Goal: Navigation & Orientation: Understand site structure

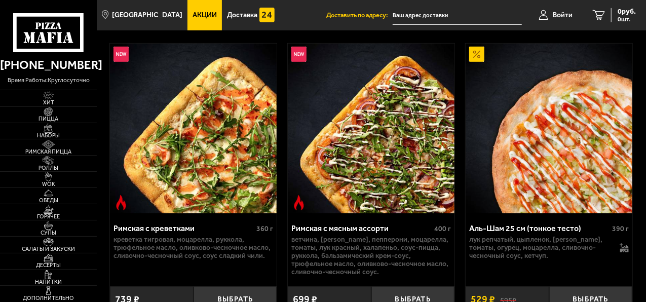
scroll to position [304, 0]
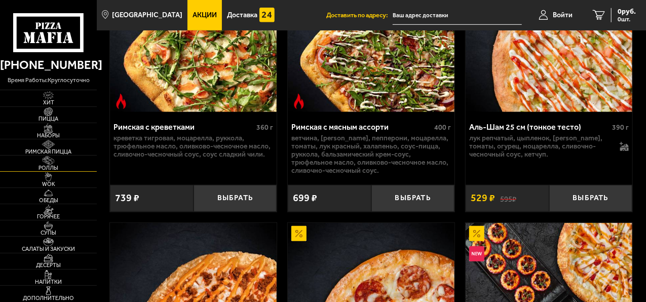
click at [47, 162] on img at bounding box center [48, 160] width 26 height 9
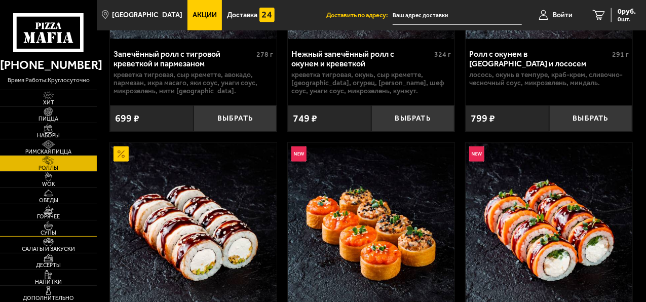
scroll to position [507, 0]
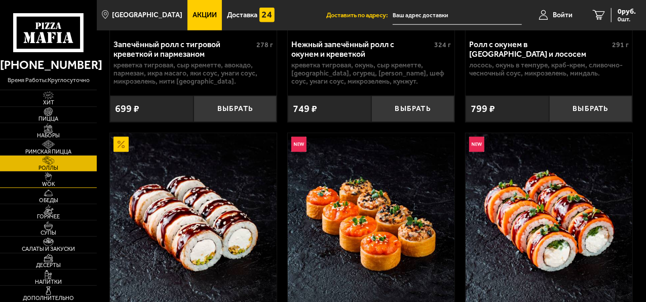
click at [65, 183] on span "WOK" at bounding box center [48, 184] width 97 height 6
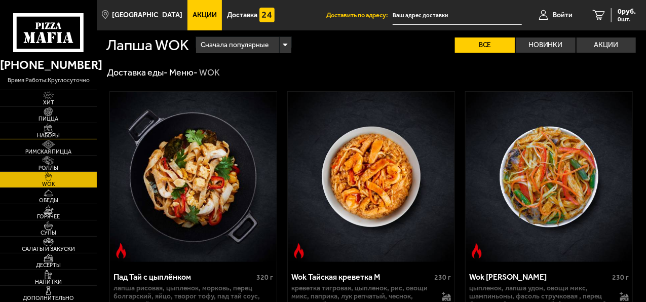
click at [65, 127] on link "Наборы" at bounding box center [48, 131] width 97 height 16
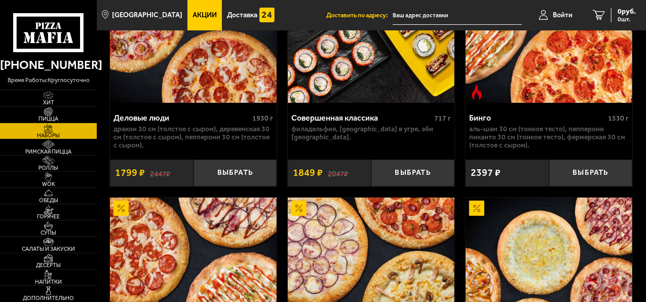
scroll to position [2280, 0]
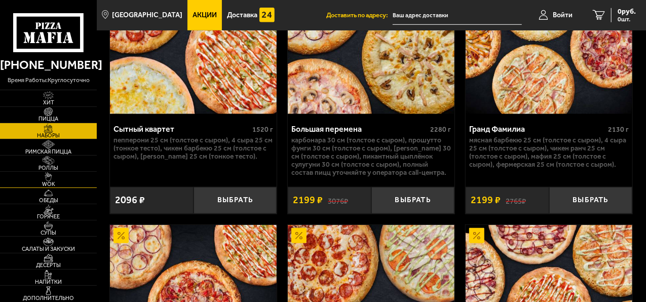
click at [45, 182] on span "WOK" at bounding box center [48, 184] width 97 height 6
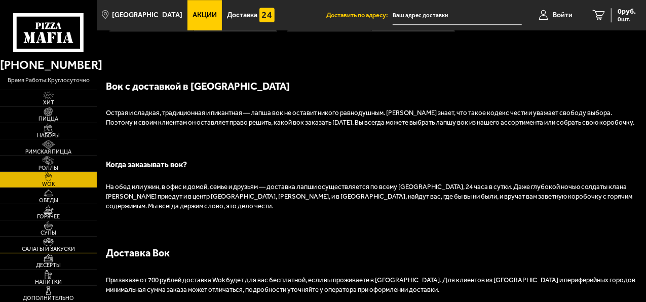
scroll to position [1520, 0]
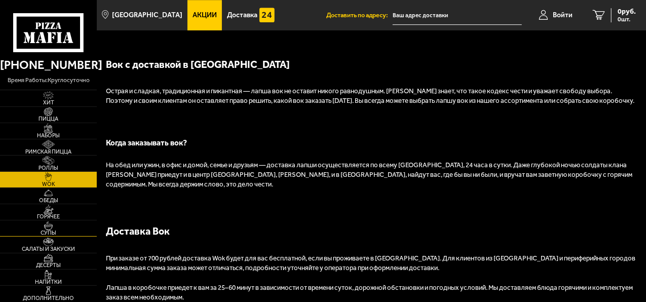
click at [54, 227] on img at bounding box center [48, 225] width 26 height 9
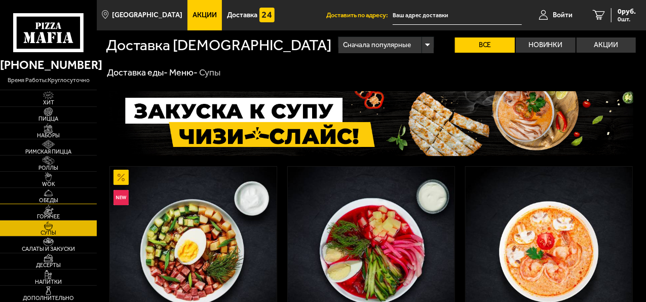
click at [59, 200] on span "Обеды" at bounding box center [48, 201] width 97 height 6
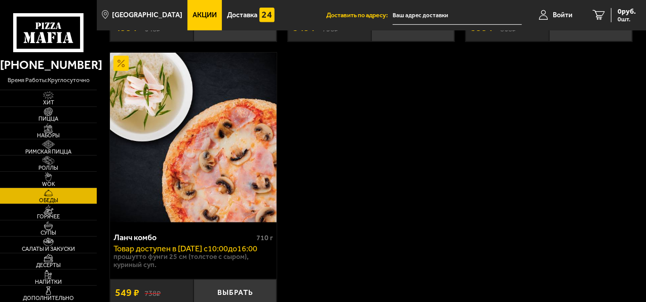
scroll to position [355, 0]
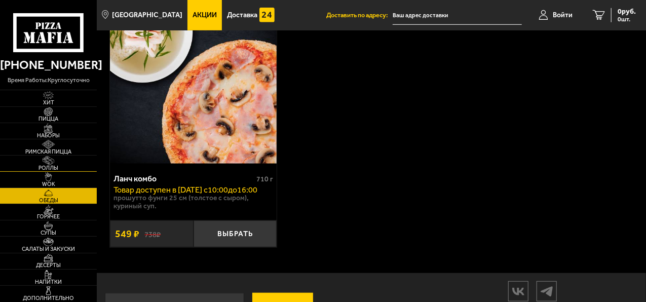
click at [53, 166] on span "Роллы" at bounding box center [48, 168] width 97 height 6
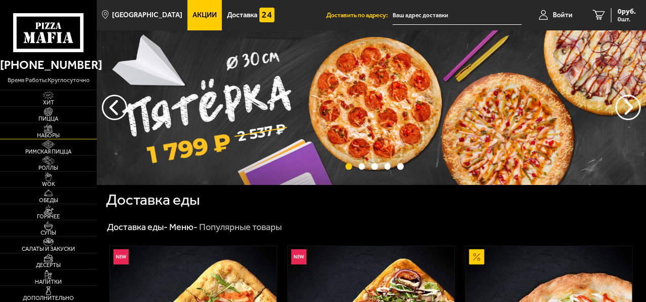
click at [57, 124] on link "Наборы" at bounding box center [48, 131] width 97 height 16
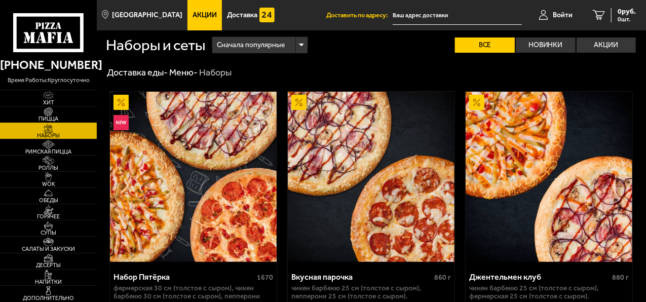
click at [54, 119] on span "Пицца" at bounding box center [48, 119] width 97 height 6
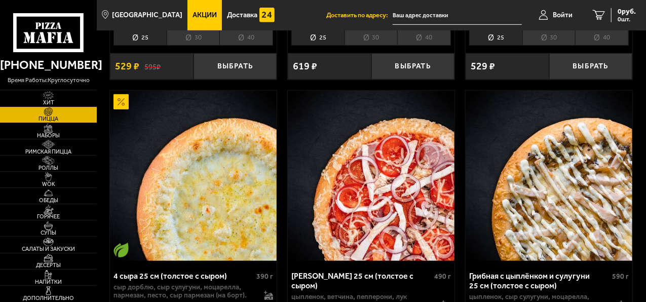
scroll to position [405, 0]
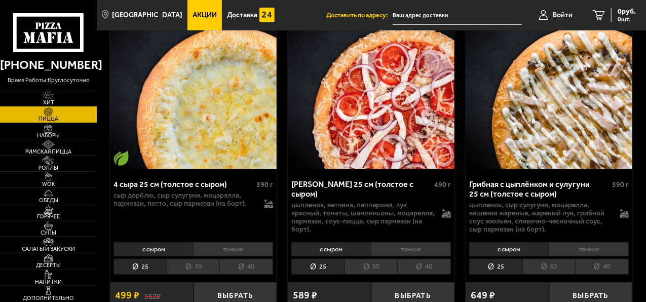
click at [48, 97] on img at bounding box center [48, 95] width 26 height 9
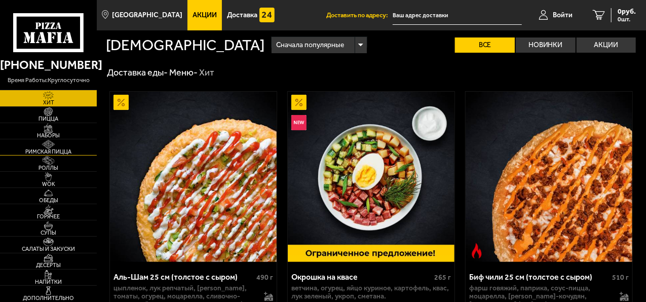
click at [67, 144] on link "Римская пицца" at bounding box center [48, 147] width 97 height 16
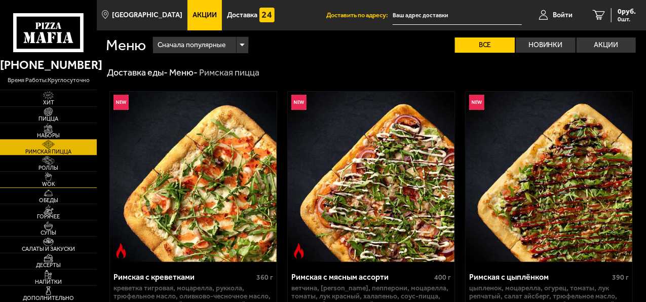
click at [79, 174] on link "WOK" at bounding box center [48, 180] width 97 height 16
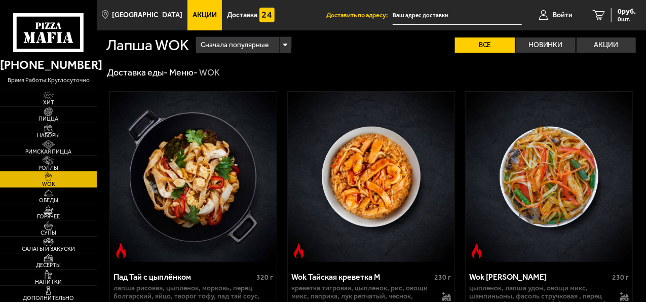
click at [77, 171] on link "Роллы" at bounding box center [48, 164] width 97 height 16
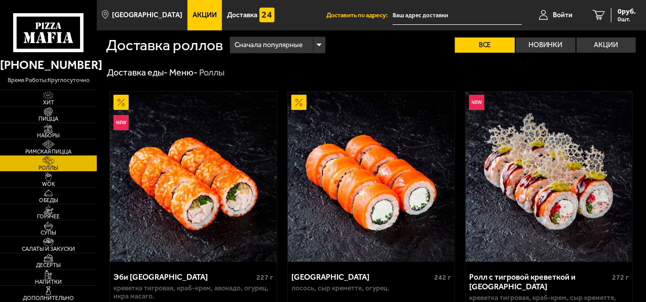
click at [75, 166] on span "Роллы" at bounding box center [48, 168] width 97 height 6
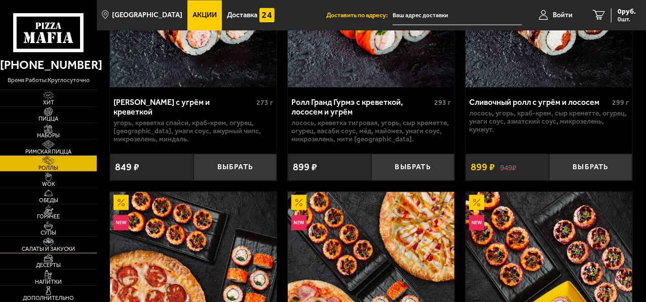
scroll to position [1013, 0]
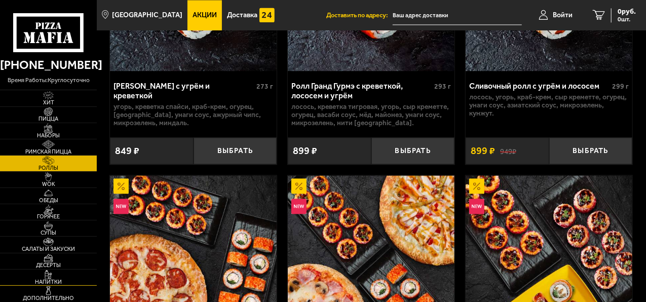
click at [46, 279] on span "Напитки" at bounding box center [48, 282] width 97 height 6
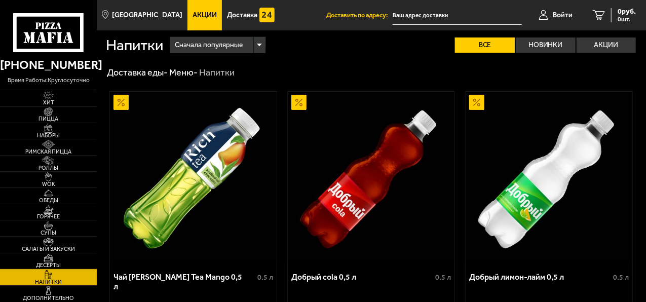
click at [58, 260] on img at bounding box center [48, 258] width 26 height 9
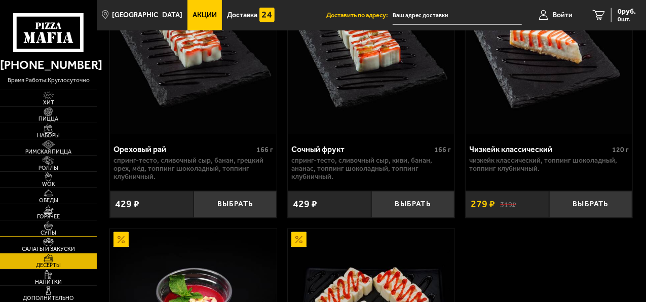
scroll to position [704, 0]
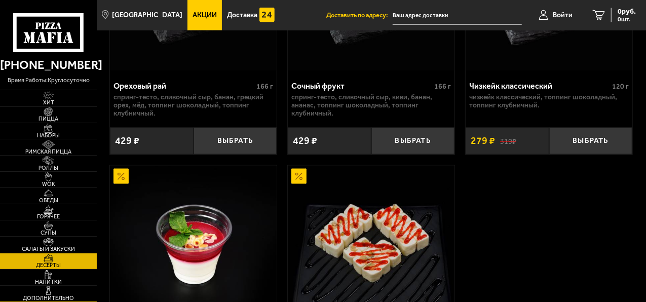
click at [48, 295] on span "Дополнительно" at bounding box center [48, 298] width 97 height 6
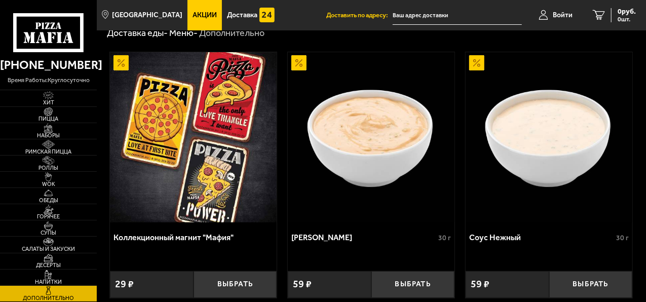
scroll to position [101, 0]
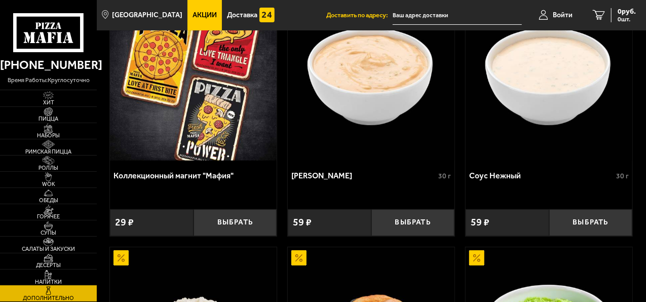
click at [60, 274] on img at bounding box center [48, 274] width 26 height 9
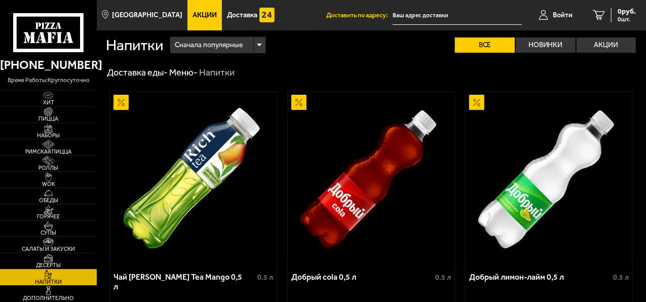
click at [66, 257] on link "Десерты" at bounding box center [48, 261] width 97 height 16
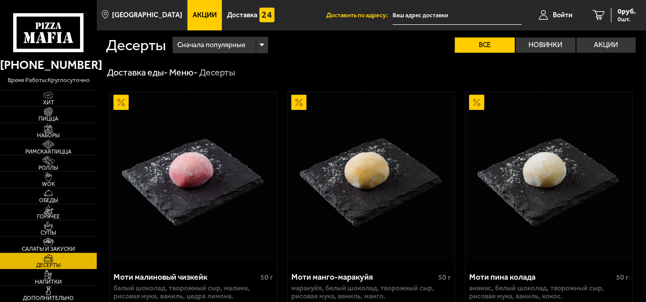
click at [70, 240] on link "Салаты и закуски" at bounding box center [48, 245] width 97 height 16
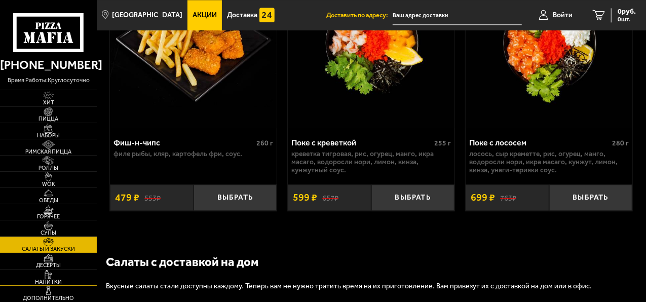
scroll to position [1267, 0]
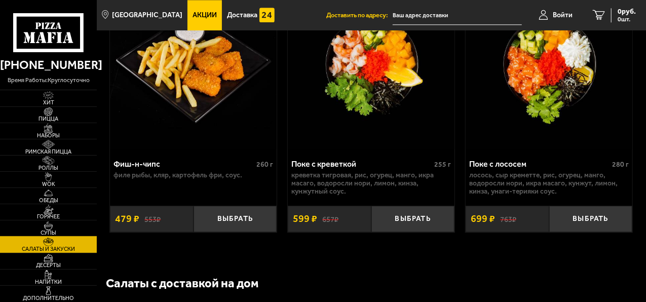
click at [38, 233] on span "Супы" at bounding box center [48, 233] width 97 height 6
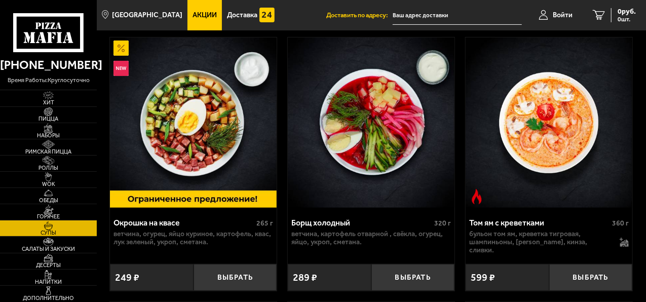
scroll to position [203, 0]
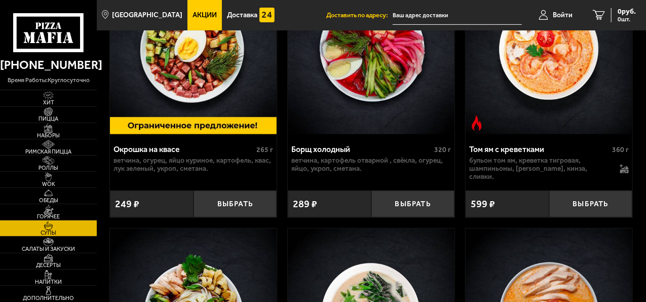
click at [50, 226] on img at bounding box center [48, 225] width 26 height 9
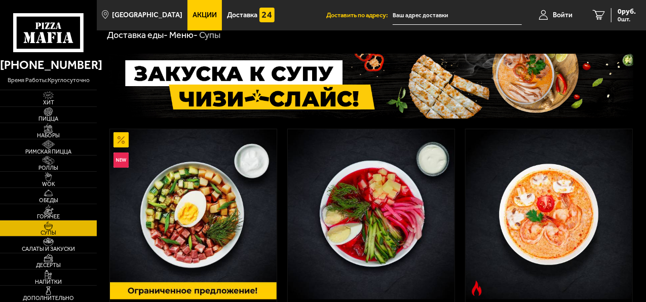
scroll to position [152, 0]
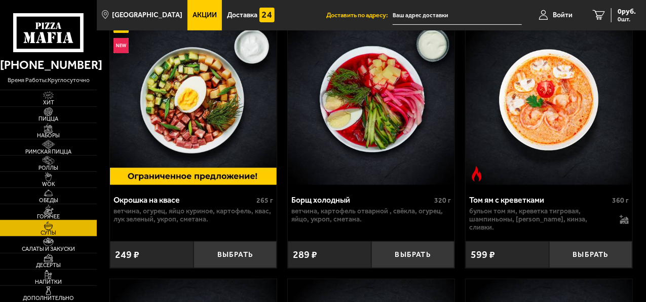
click at [79, 217] on span "Горячее" at bounding box center [48, 217] width 97 height 6
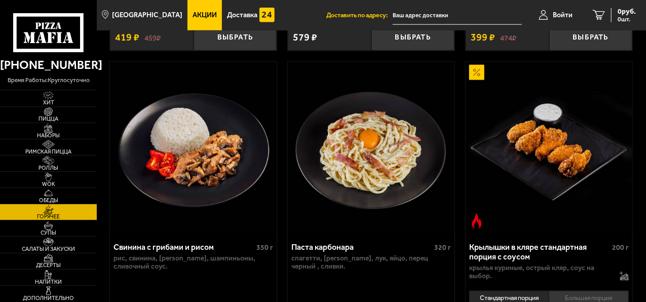
scroll to position [709, 0]
